Goal: Information Seeking & Learning: Learn about a topic

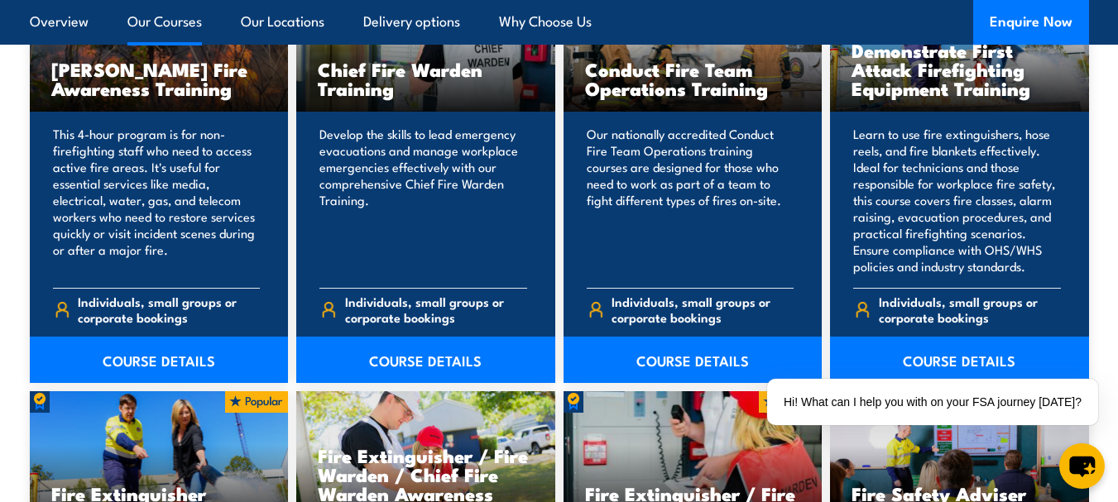
scroll to position [1406, 0]
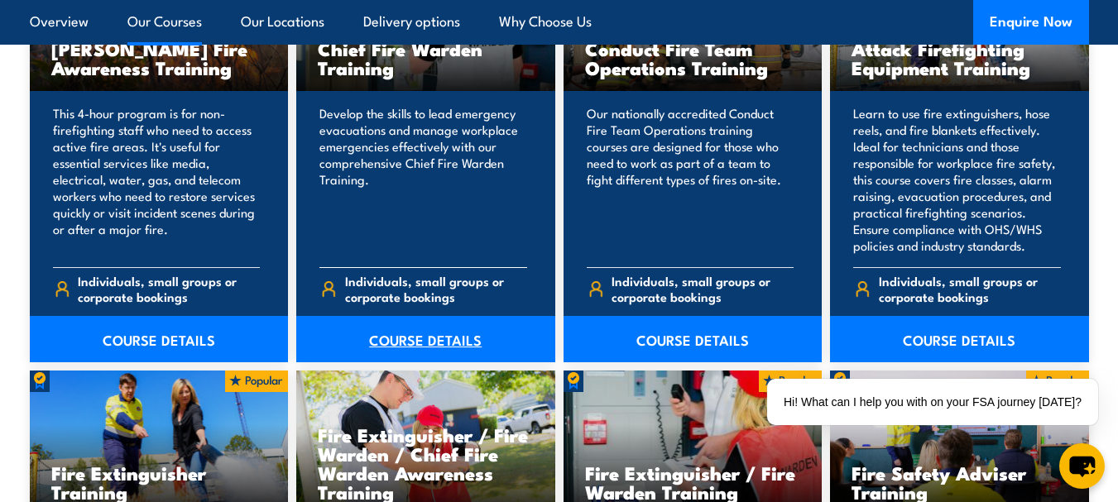
click at [416, 342] on link "COURSE DETAILS" at bounding box center [425, 339] width 259 height 46
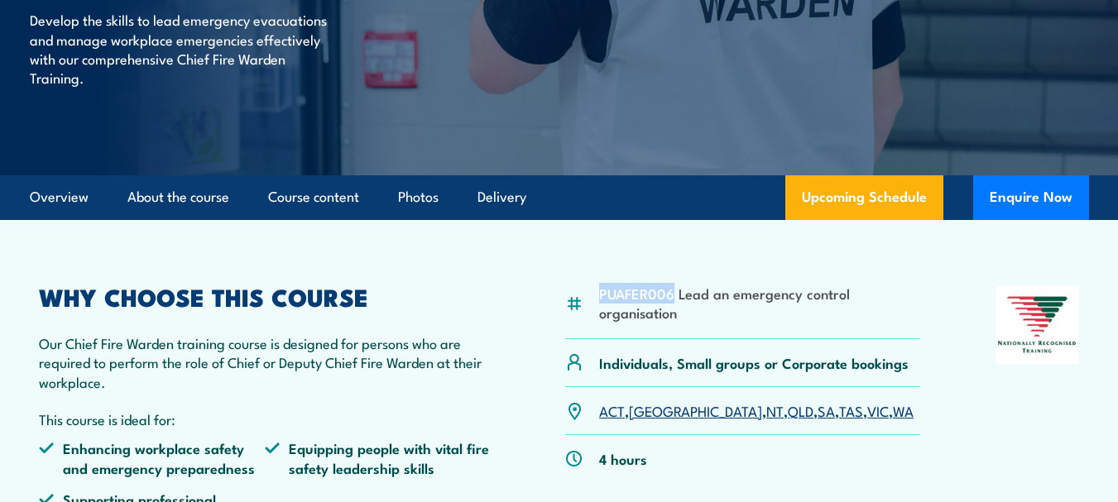
drag, startPoint x: 672, startPoint y: 294, endPoint x: 597, endPoint y: 292, distance: 74.5
click at [597, 292] on div "PUAFER006 Lead an emergency control organisation" at bounding box center [742, 312] width 355 height 54
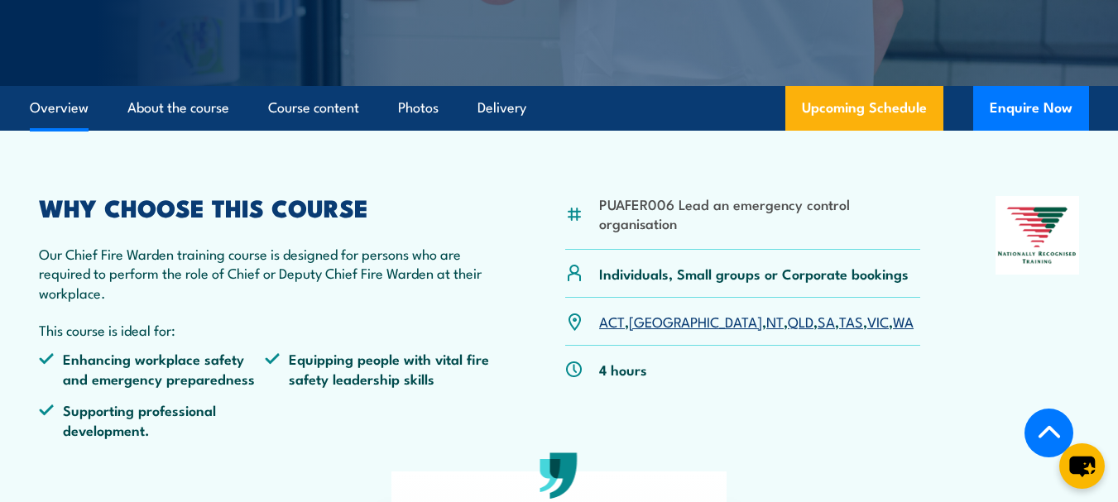
scroll to position [331, 0]
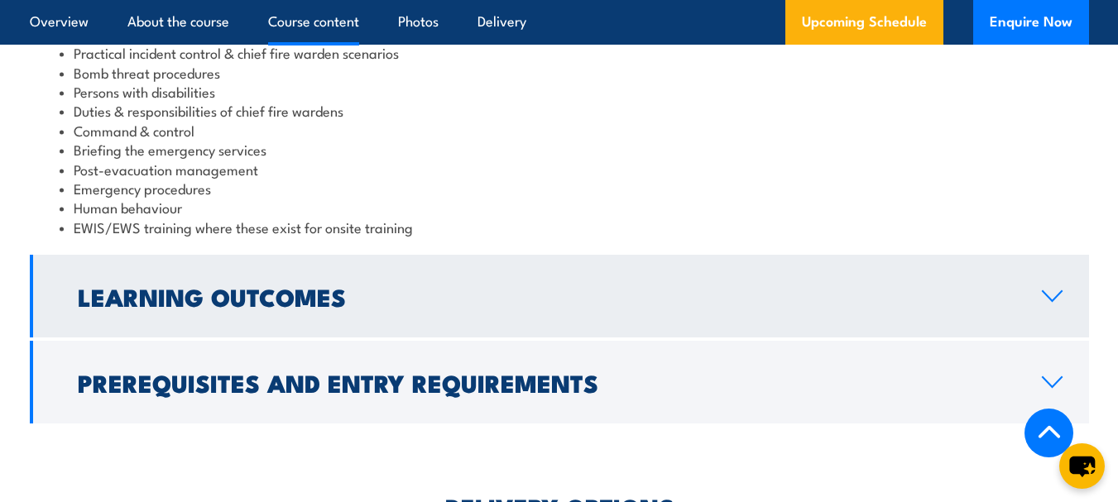
click at [399, 297] on h2 "Learning Outcomes" at bounding box center [546, 296] width 937 height 22
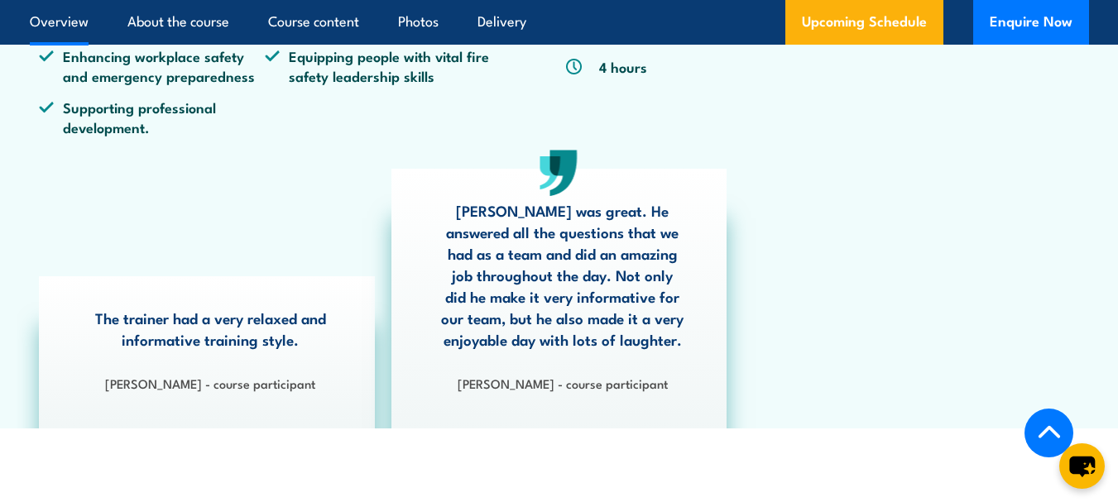
scroll to position [242, 0]
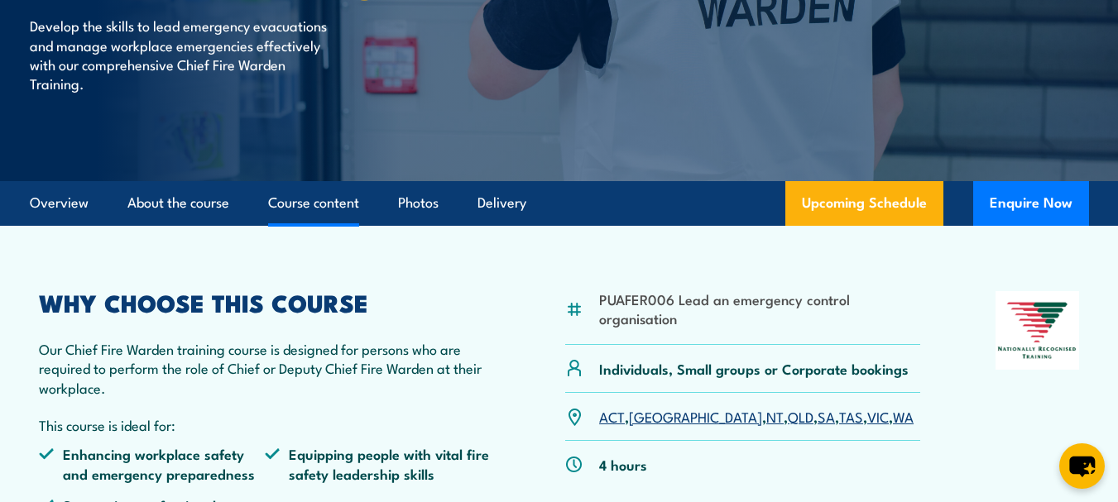
drag, startPoint x: 323, startPoint y: 210, endPoint x: 314, endPoint y: 213, distance: 10.5
click at [323, 210] on link "Course content" at bounding box center [313, 203] width 91 height 44
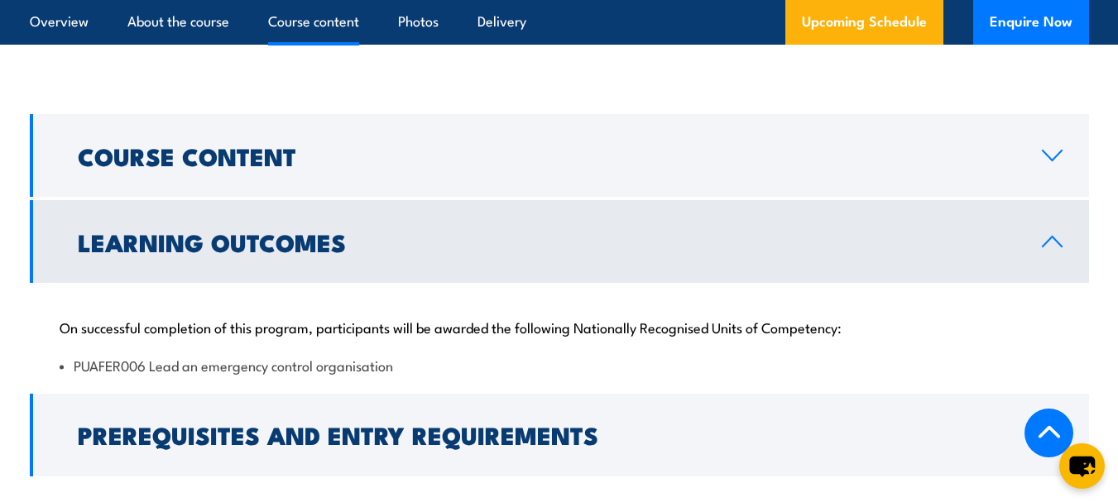
scroll to position [1444, 0]
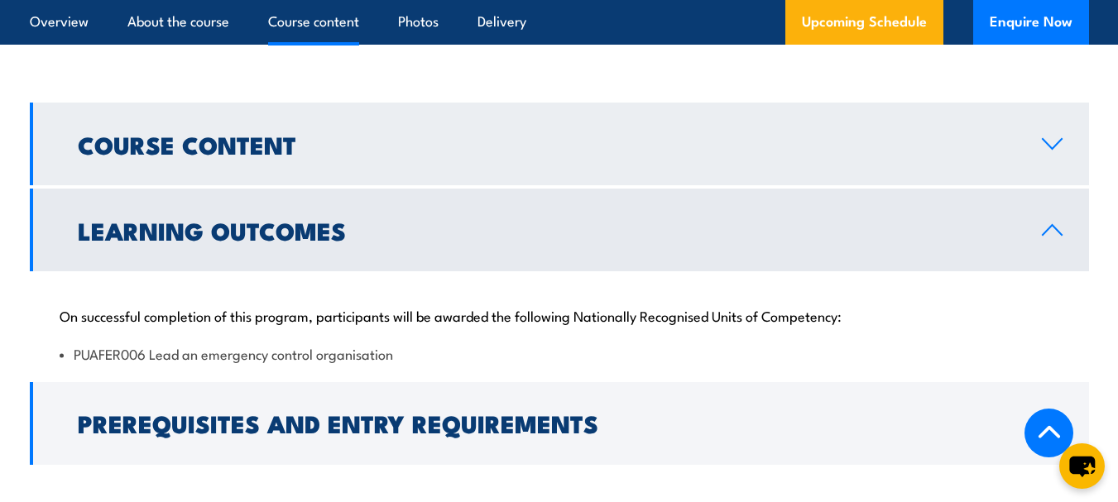
click at [353, 146] on h2 "Course Content" at bounding box center [546, 144] width 937 height 22
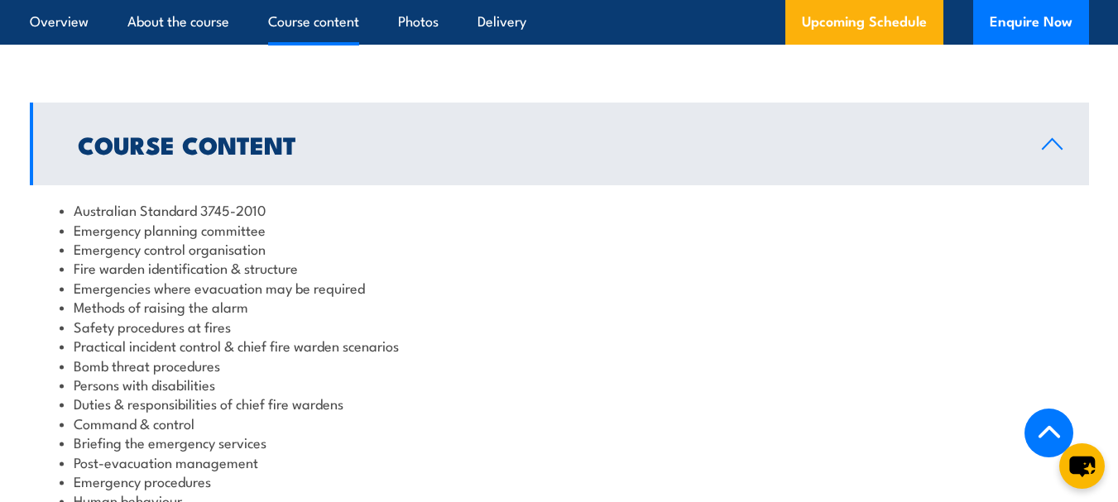
drag, startPoint x: 353, startPoint y: 146, endPoint x: 337, endPoint y: 188, distance: 44.5
click at [354, 146] on h2 "Course Content" at bounding box center [546, 144] width 937 height 22
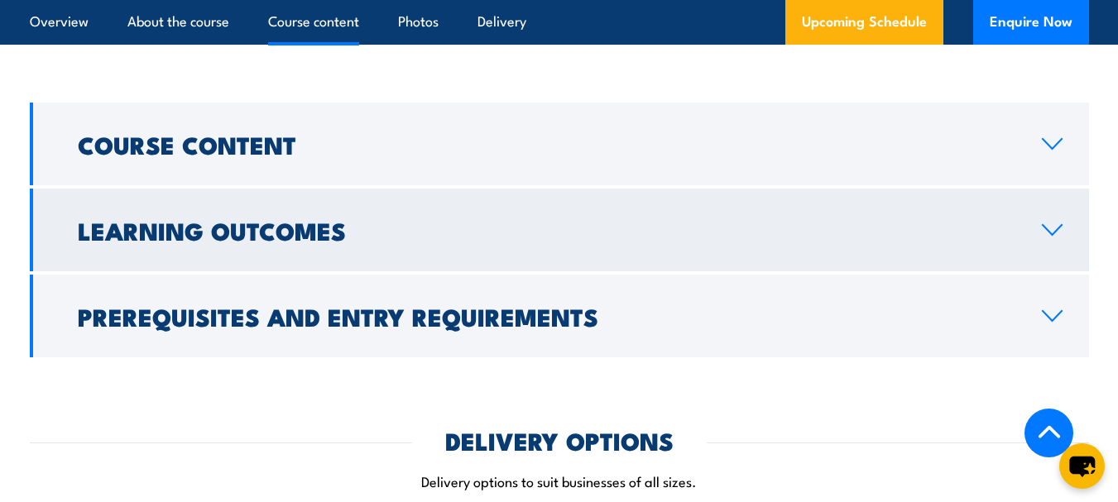
click at [331, 219] on h2 "Learning Outcomes" at bounding box center [546, 230] width 937 height 22
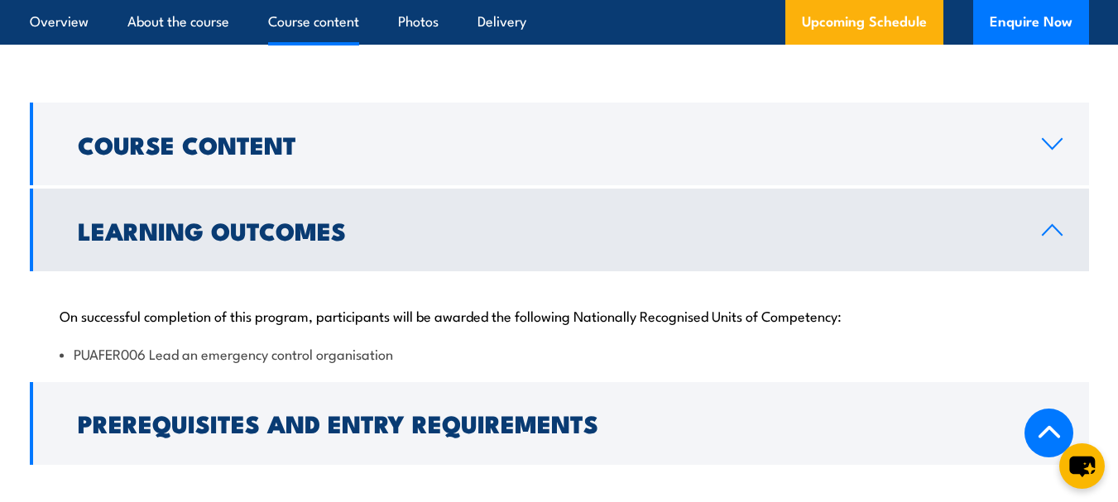
click at [338, 219] on h2 "Learning Outcomes" at bounding box center [546, 230] width 937 height 22
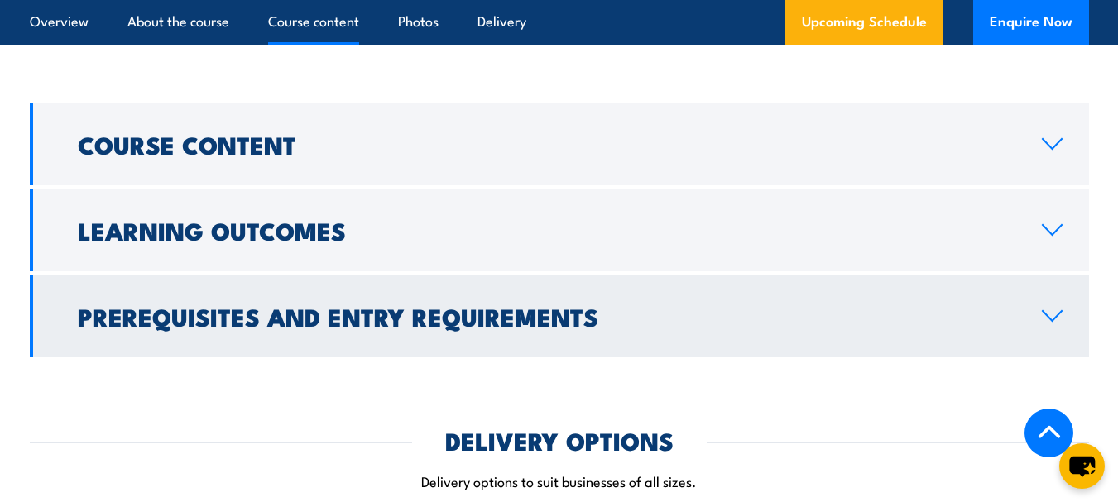
click at [355, 282] on link "Prerequisites and Entry Requirements" at bounding box center [559, 316] width 1059 height 83
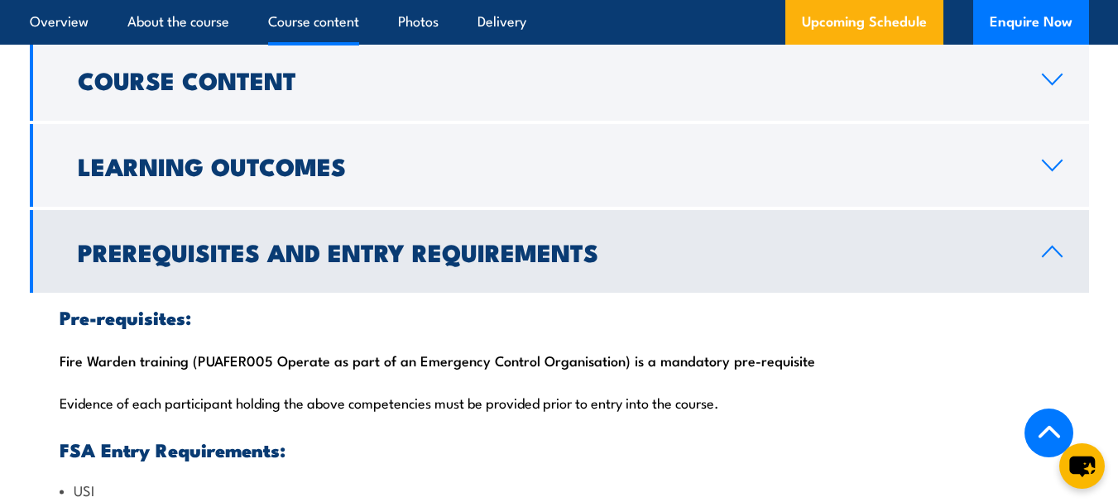
scroll to position [1527, 0]
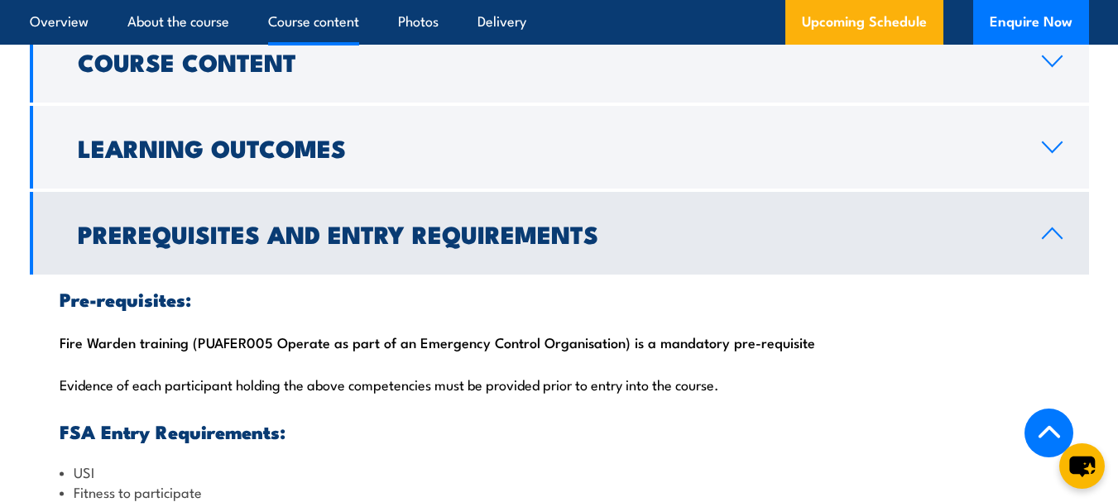
click at [357, 270] on link "Prerequisites and Entry Requirements" at bounding box center [559, 233] width 1059 height 83
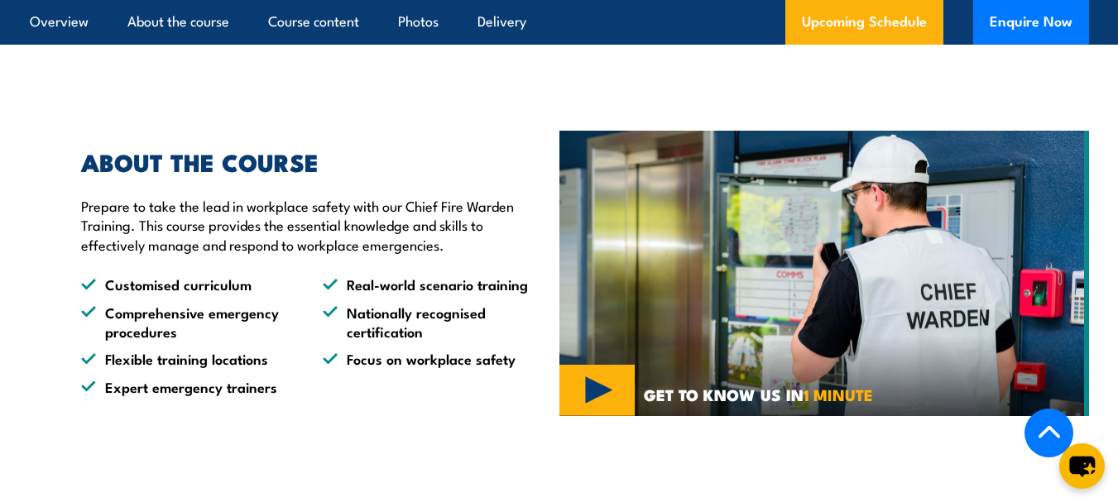
scroll to position [1362, 0]
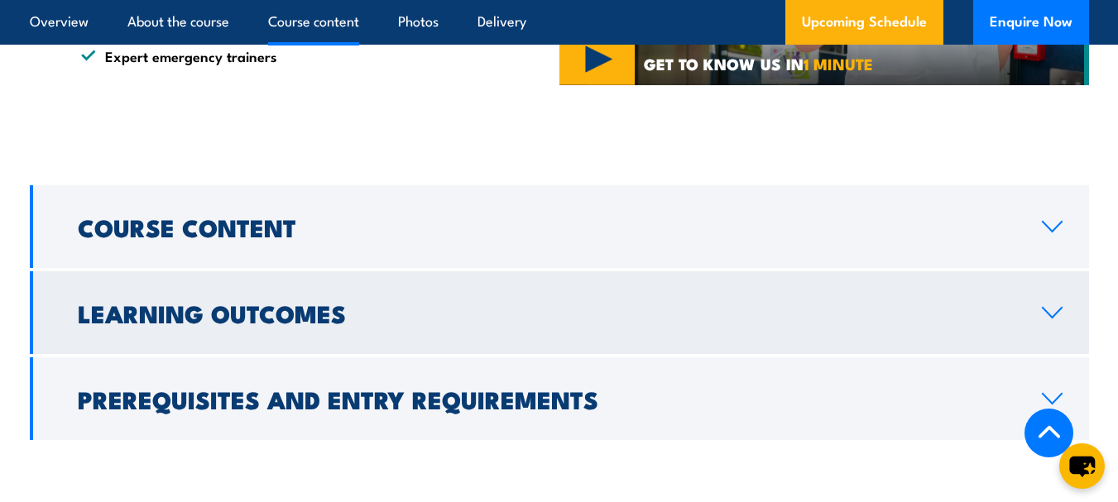
click at [341, 308] on h2 "Learning Outcomes" at bounding box center [546, 313] width 937 height 22
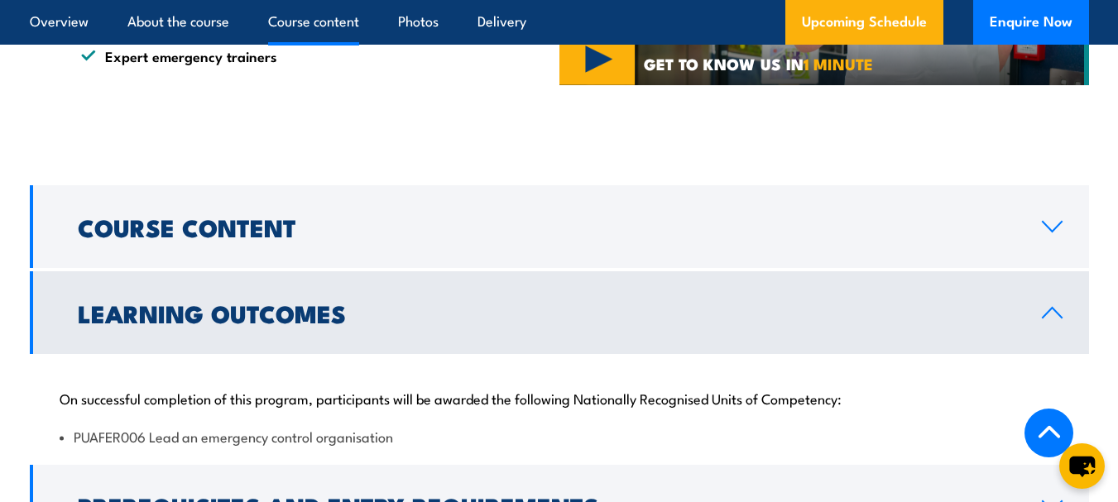
click at [342, 304] on h2 "Learning Outcomes" at bounding box center [546, 313] width 937 height 22
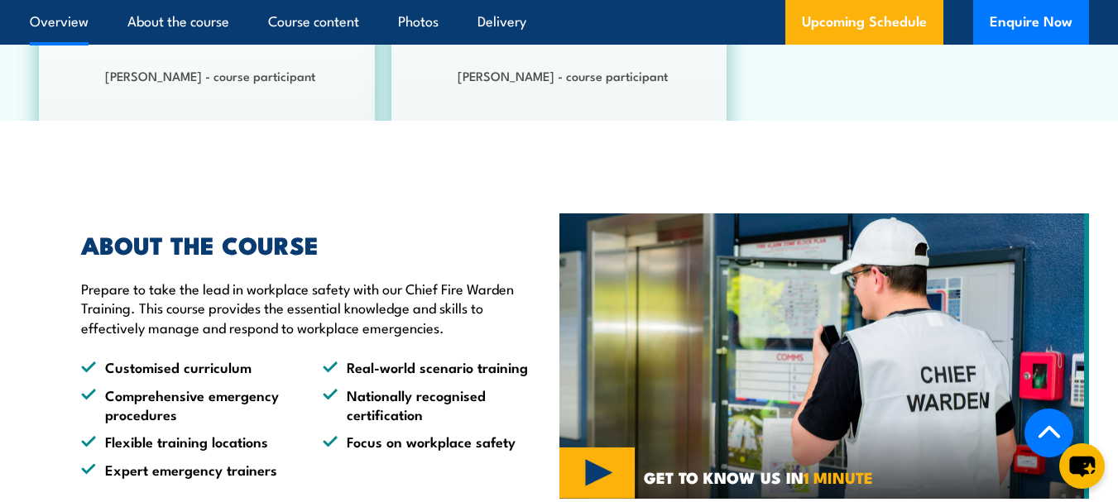
scroll to position [369, 0]
